Goal: Obtain resource: Obtain resource

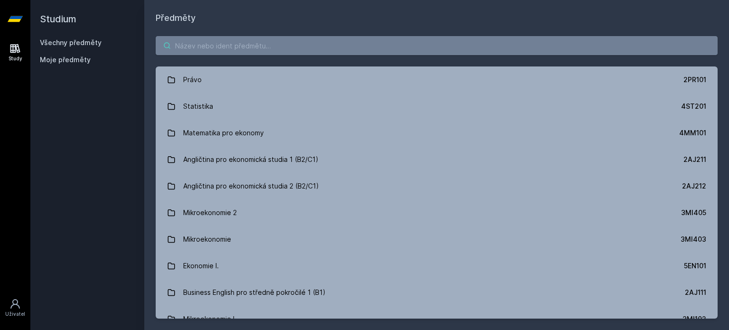
click at [212, 47] on input "search" at bounding box center [437, 45] width 562 height 19
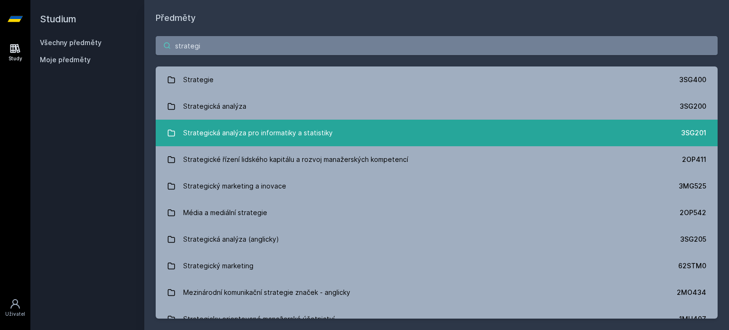
type input "strategi"
click at [222, 131] on div "Strategická analýza pro informatiky a statistiky" at bounding box center [257, 132] width 149 height 19
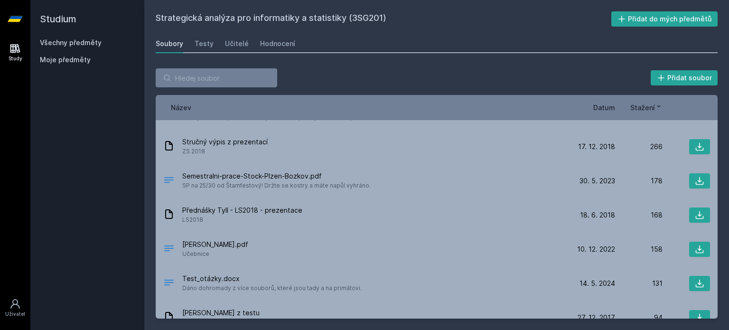
scroll to position [143, 0]
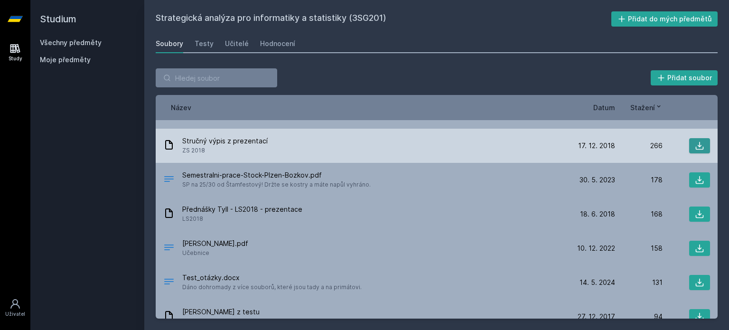
click at [697, 148] on icon at bounding box center [699, 145] width 9 height 9
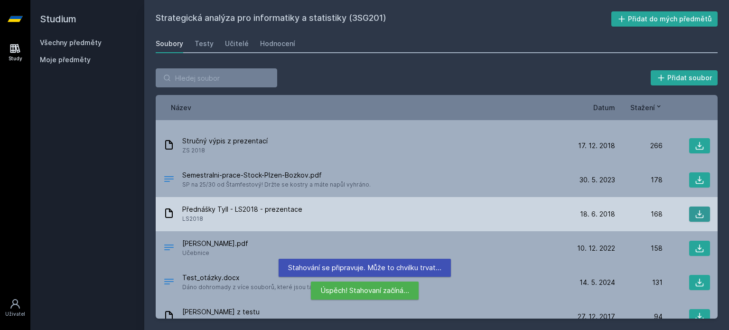
click at [695, 210] on icon at bounding box center [699, 213] width 9 height 9
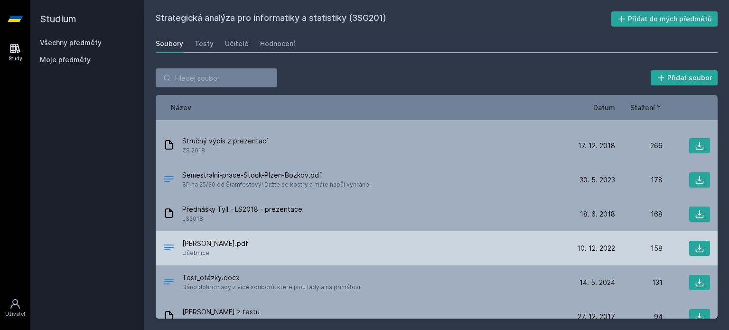
scroll to position [180, 0]
